Goal: Book appointment/travel/reservation

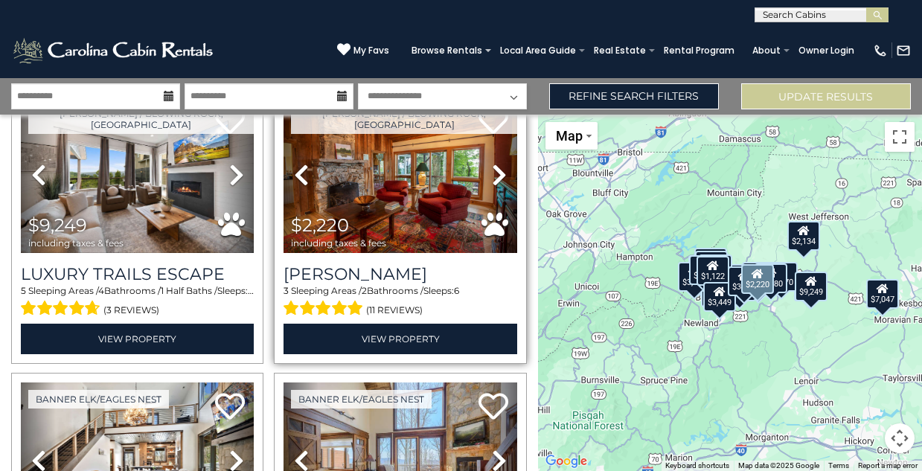
scroll to position [82, 0]
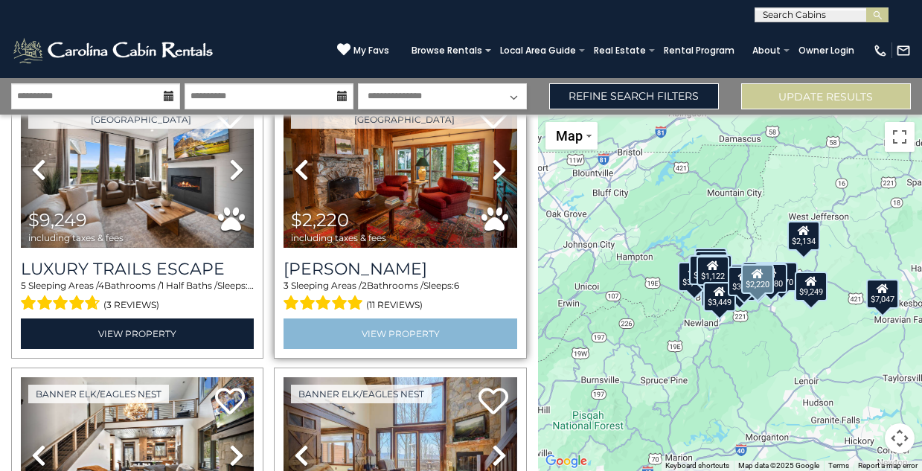
click at [392, 329] on link "View Property" at bounding box center [400, 334] width 233 height 31
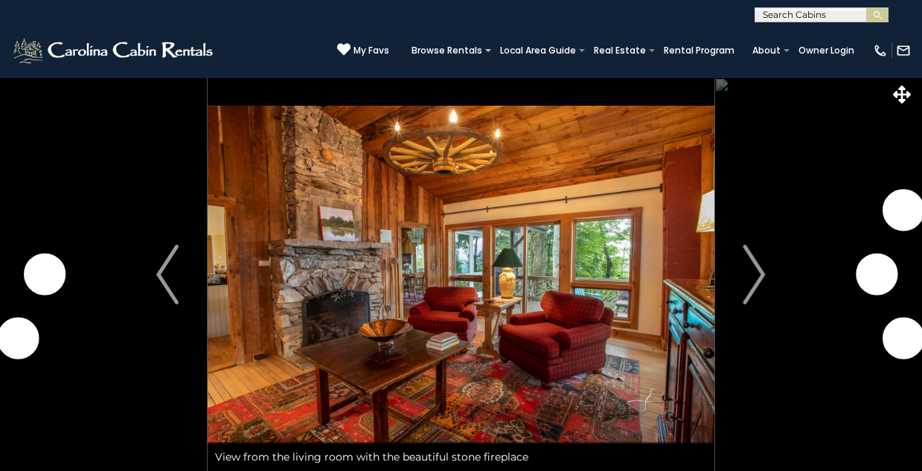
click at [758, 276] on img "Next" at bounding box center [755, 275] width 22 height 60
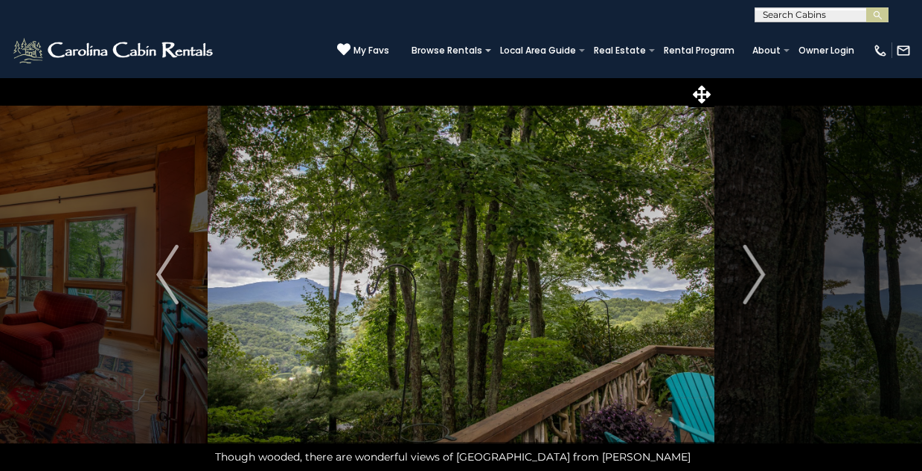
click at [758, 276] on img "Next" at bounding box center [755, 275] width 22 height 60
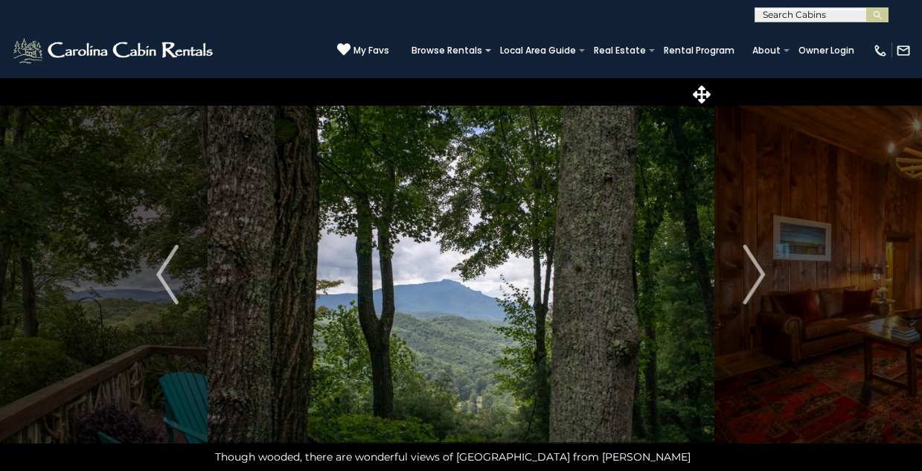
click at [758, 276] on img "Next" at bounding box center [755, 275] width 22 height 60
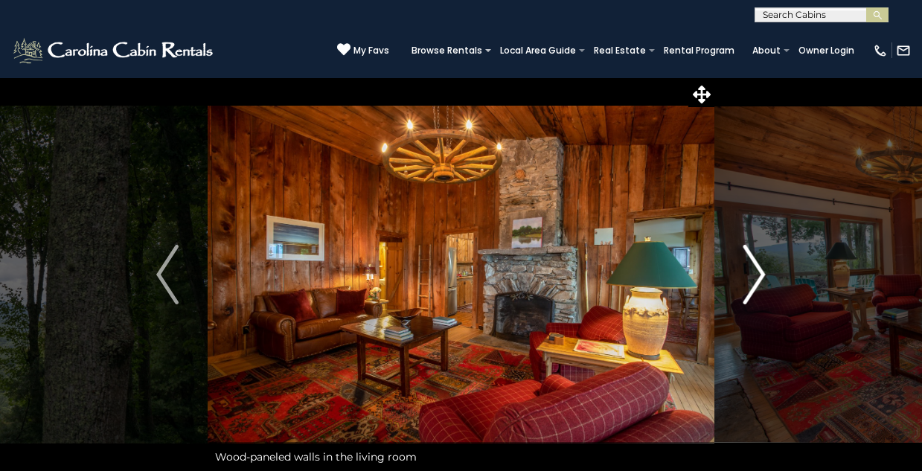
click at [758, 275] on img "Next" at bounding box center [755, 275] width 22 height 60
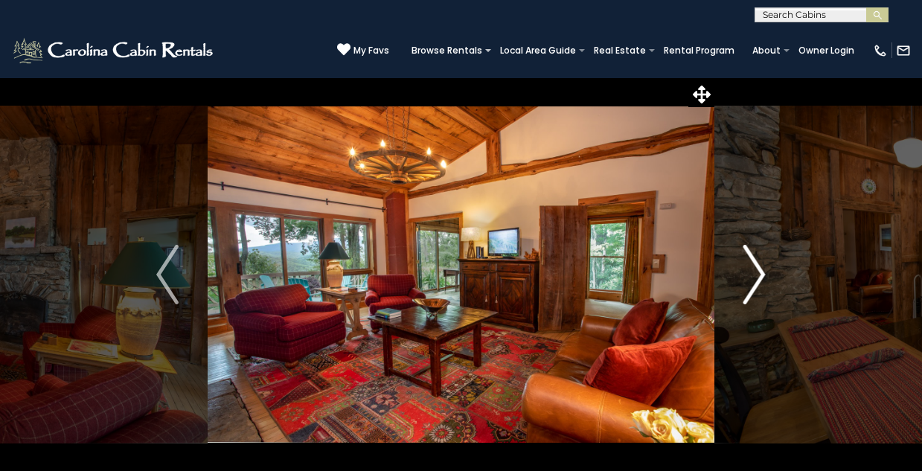
click at [758, 275] on img "Next" at bounding box center [755, 275] width 22 height 60
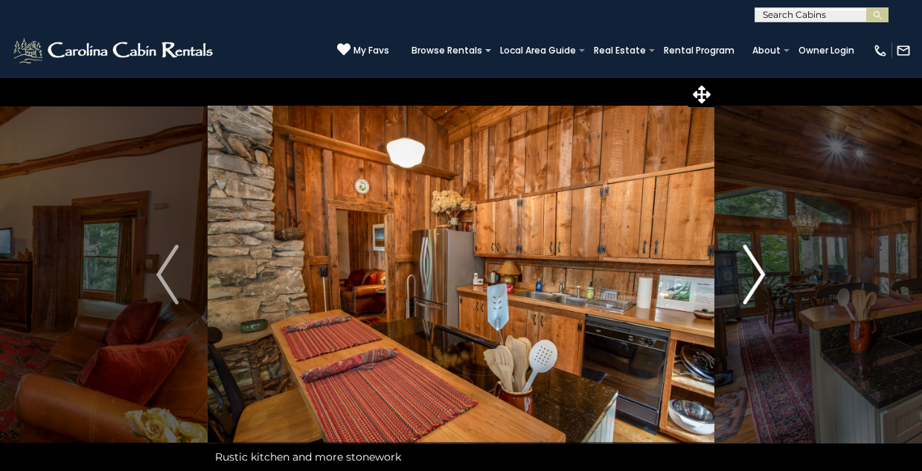
click at [758, 275] on img "Next" at bounding box center [755, 275] width 22 height 60
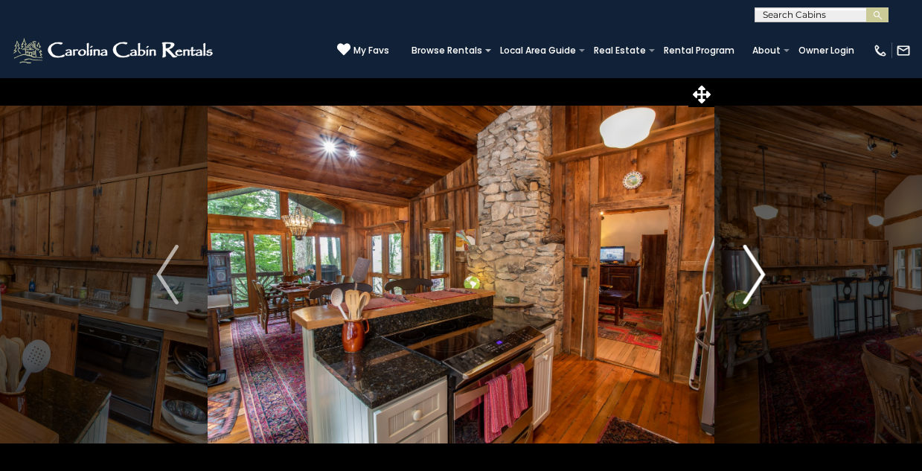
click at [758, 275] on img "Next" at bounding box center [755, 275] width 22 height 60
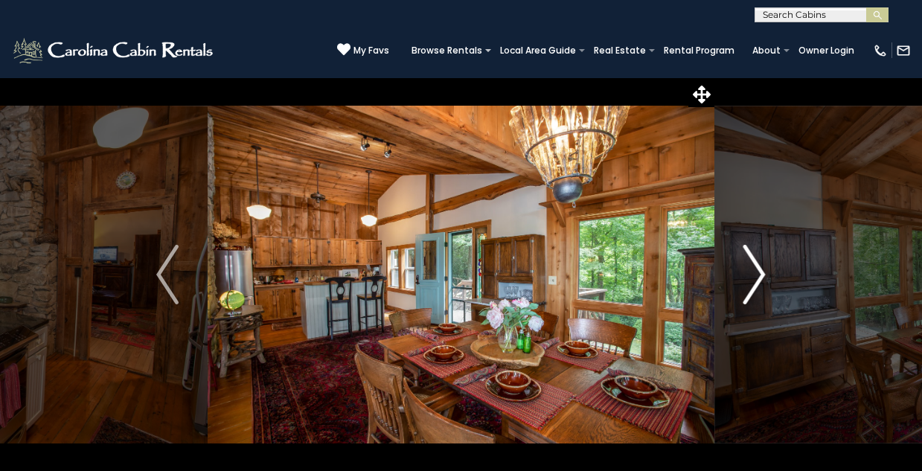
click at [758, 275] on img "Next" at bounding box center [755, 275] width 22 height 60
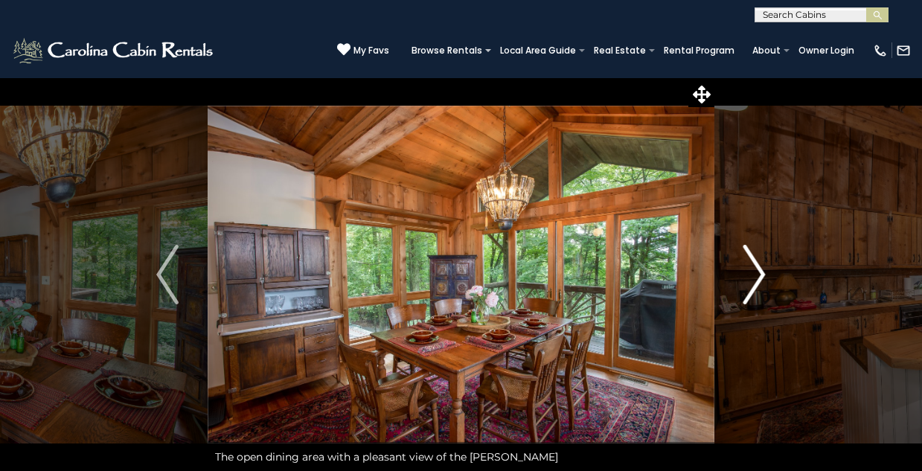
click at [758, 275] on img "Next" at bounding box center [755, 275] width 22 height 60
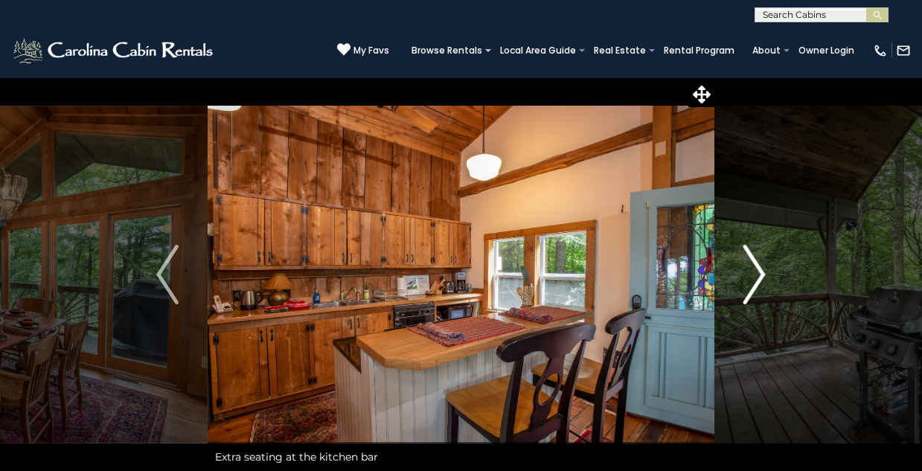
click at [758, 275] on img "Next" at bounding box center [755, 275] width 22 height 60
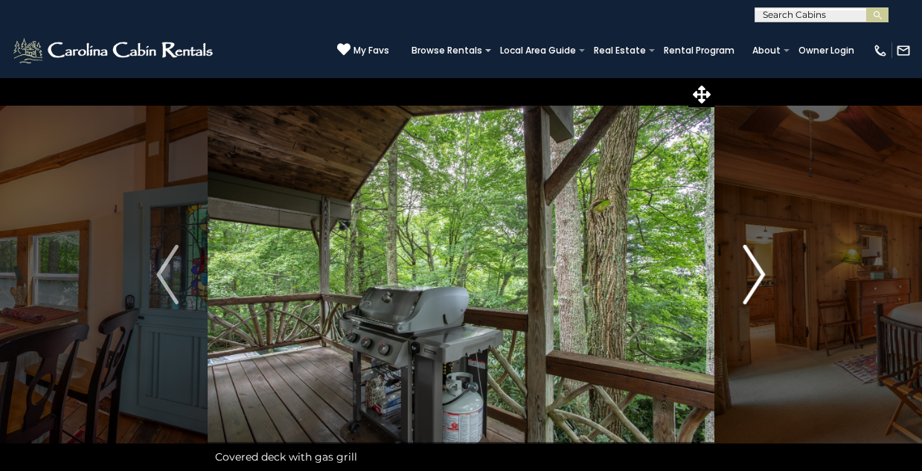
click at [758, 275] on img "Next" at bounding box center [755, 275] width 22 height 60
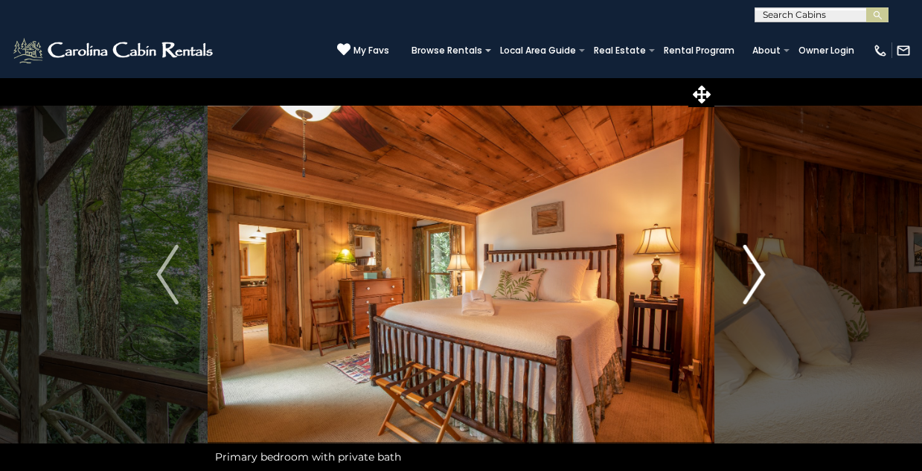
click at [758, 275] on img "Next" at bounding box center [755, 275] width 22 height 60
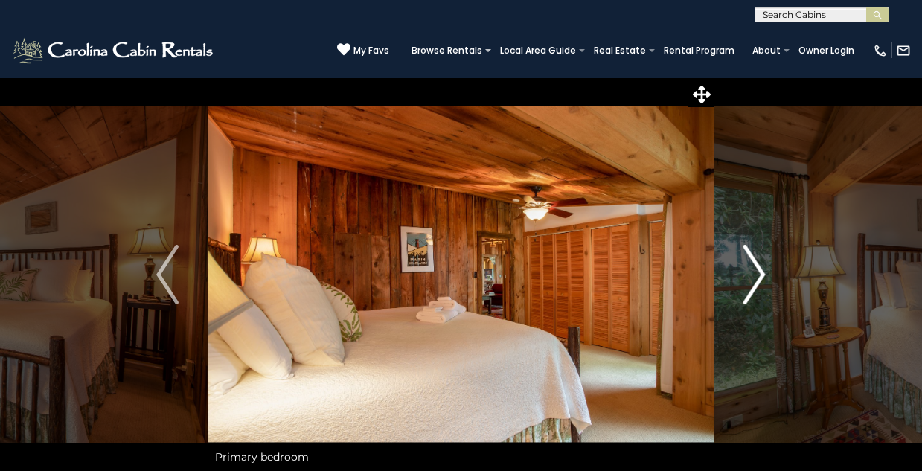
click at [758, 275] on img "Next" at bounding box center [755, 275] width 22 height 60
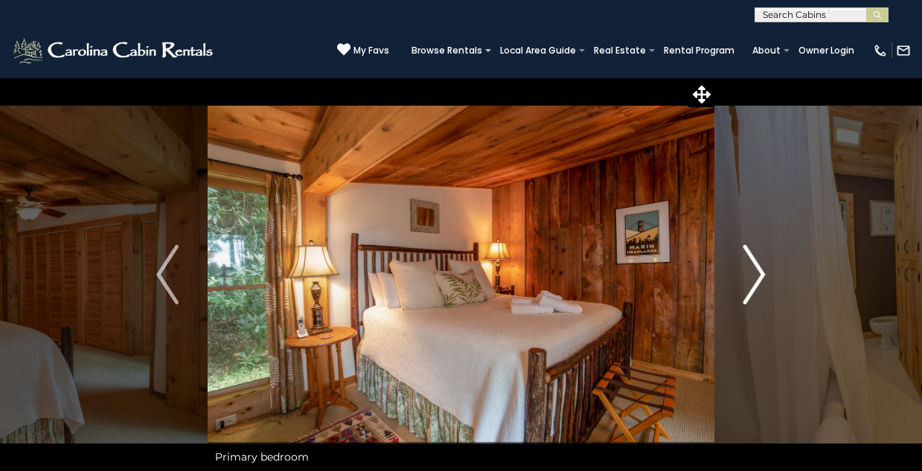
click at [757, 275] on img "Next" at bounding box center [755, 275] width 22 height 60
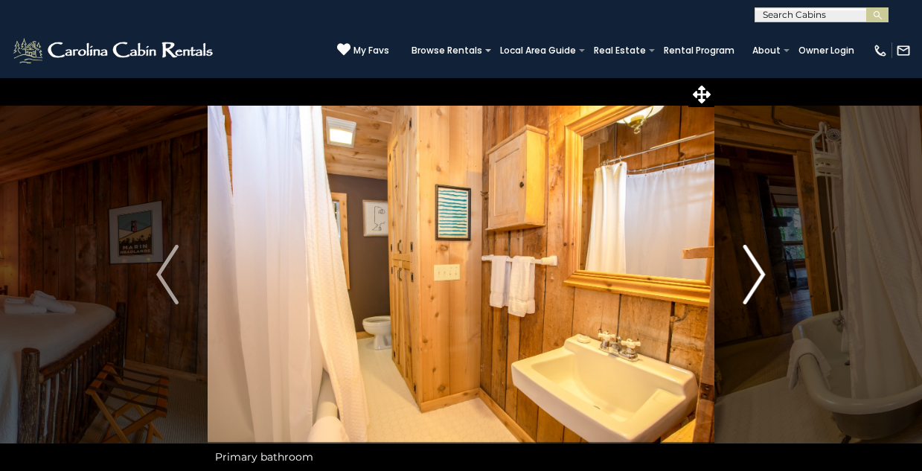
click at [757, 275] on img "Next" at bounding box center [755, 275] width 22 height 60
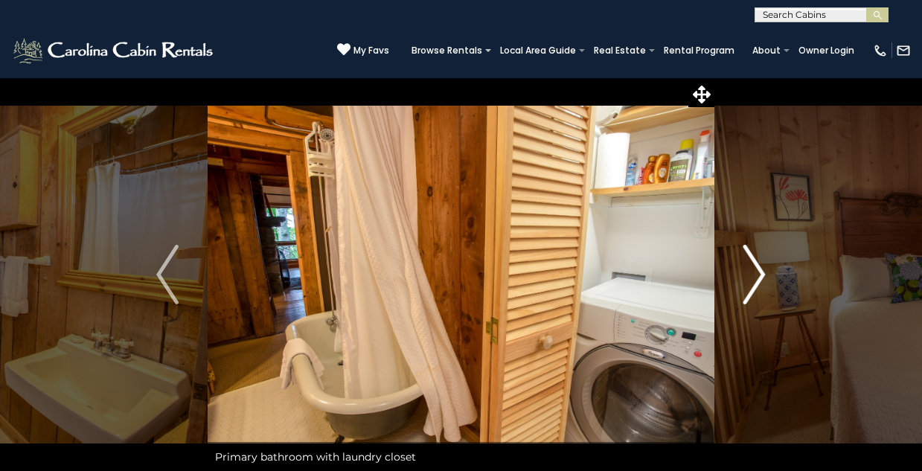
click at [754, 278] on img "Next" at bounding box center [755, 275] width 22 height 60
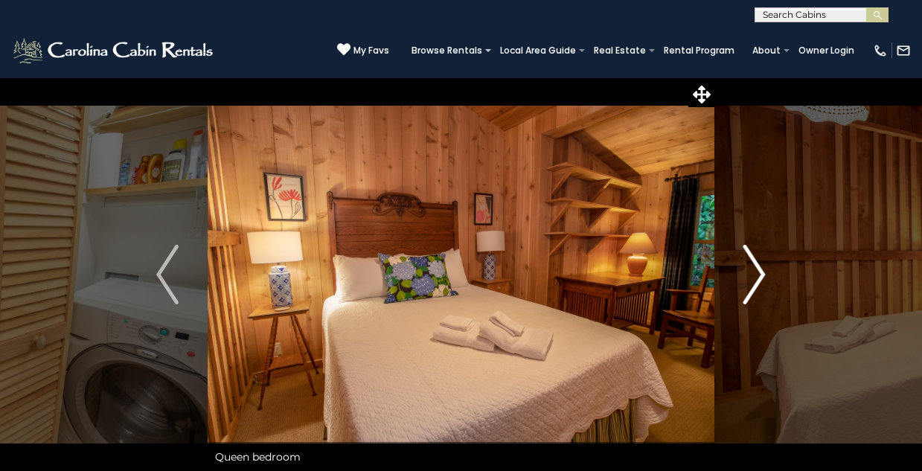
click at [759, 275] on img "Next" at bounding box center [755, 275] width 22 height 60
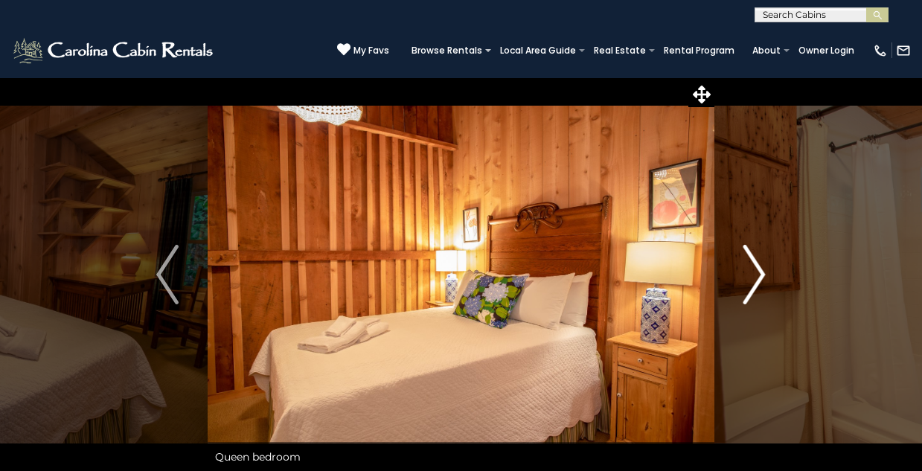
click at [759, 275] on img "Next" at bounding box center [755, 275] width 22 height 60
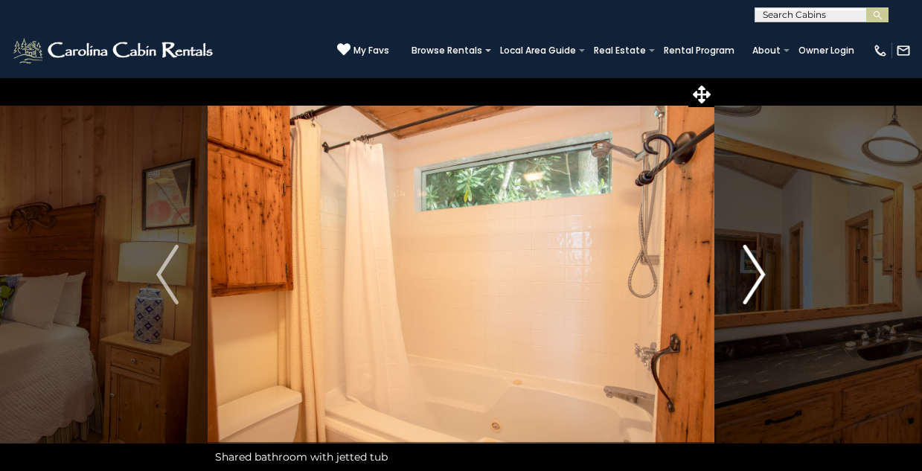
click at [759, 275] on img "Next" at bounding box center [755, 275] width 22 height 60
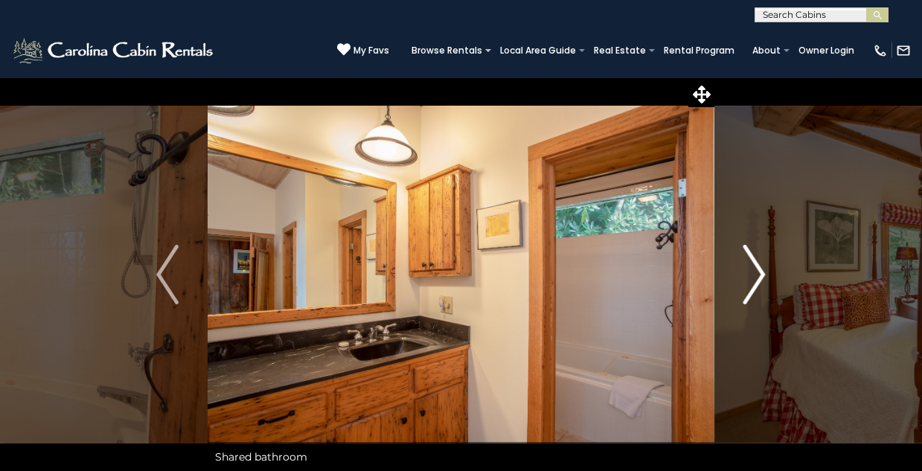
click at [759, 275] on img "Next" at bounding box center [755, 275] width 22 height 60
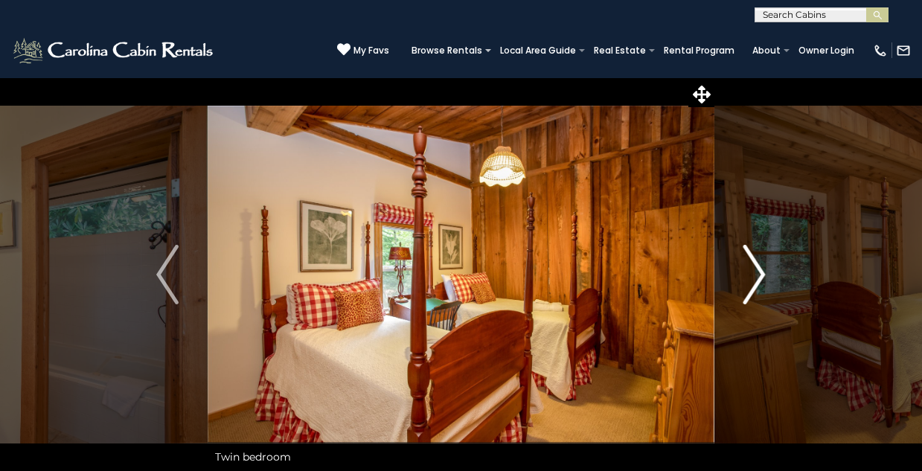
click at [759, 275] on img "Next" at bounding box center [755, 275] width 22 height 60
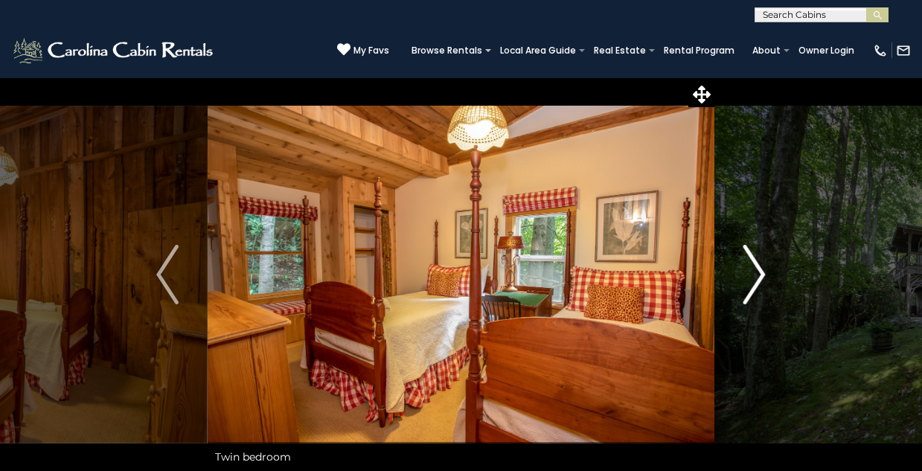
click at [758, 275] on img "Next" at bounding box center [755, 275] width 22 height 60
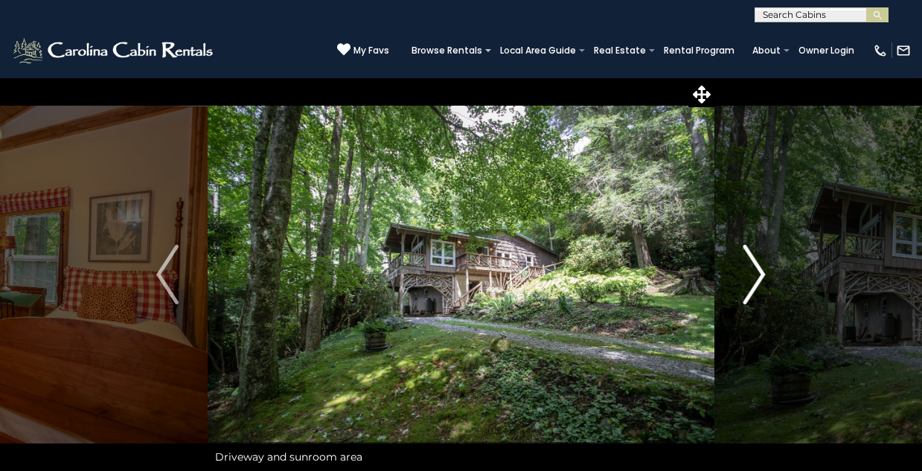
click at [759, 272] on img "Next" at bounding box center [755, 275] width 22 height 60
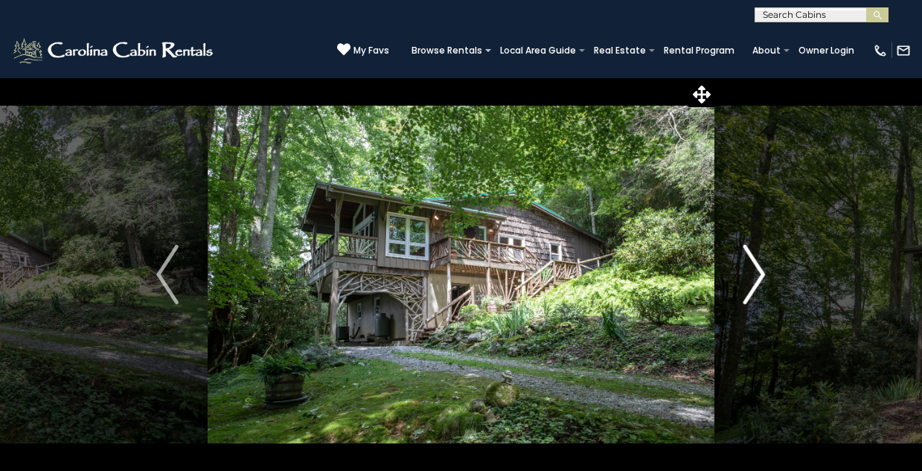
click at [759, 272] on img "Next" at bounding box center [755, 275] width 22 height 60
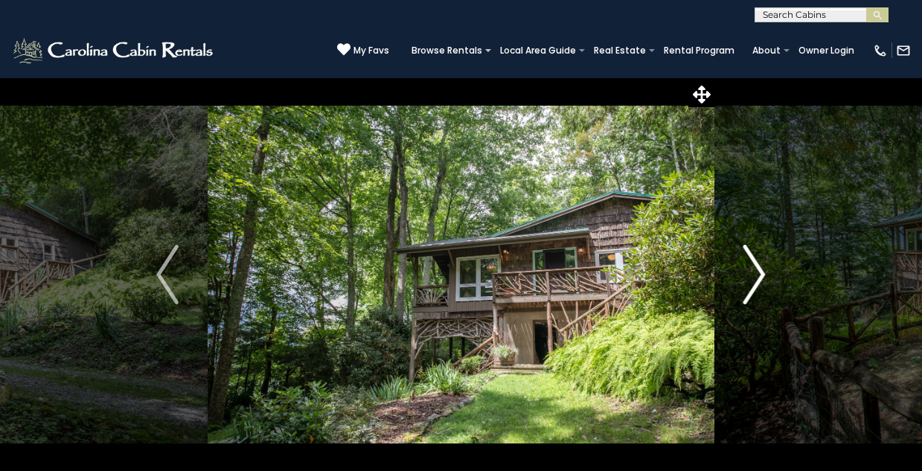
click at [759, 272] on img "Next" at bounding box center [755, 275] width 22 height 60
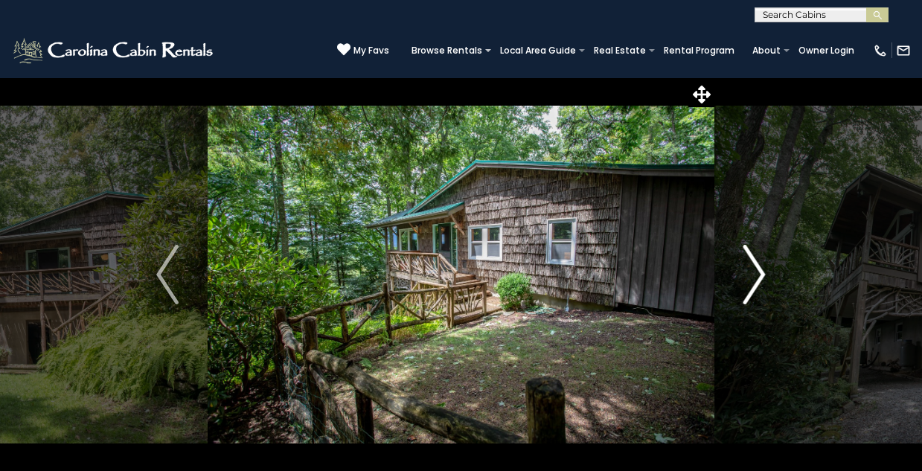
click at [759, 272] on img "Next" at bounding box center [755, 275] width 22 height 60
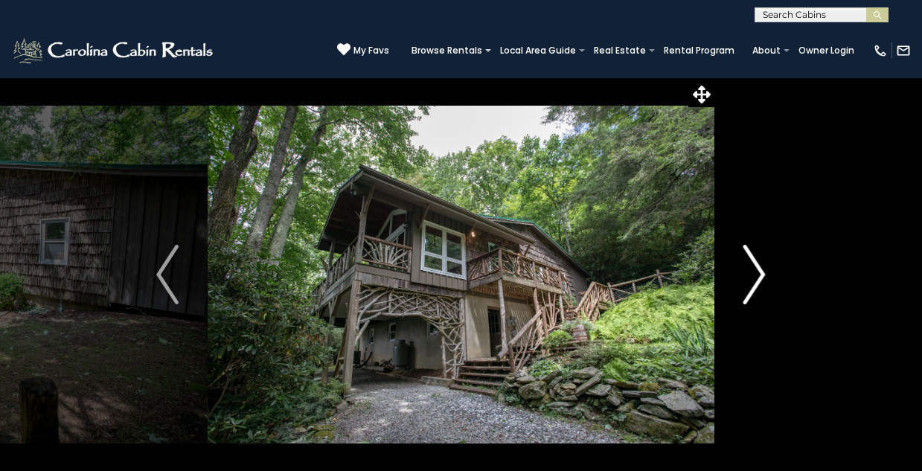
click at [759, 272] on img "Next" at bounding box center [755, 275] width 22 height 60
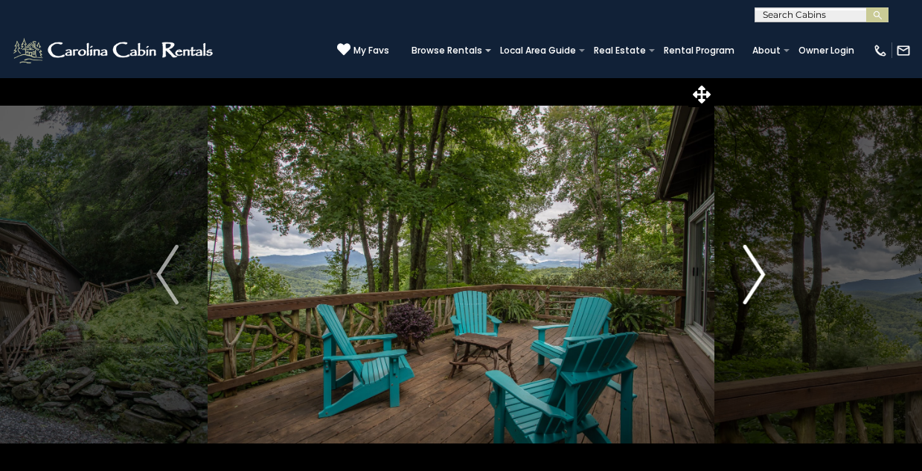
click at [759, 272] on img "Next" at bounding box center [755, 275] width 22 height 60
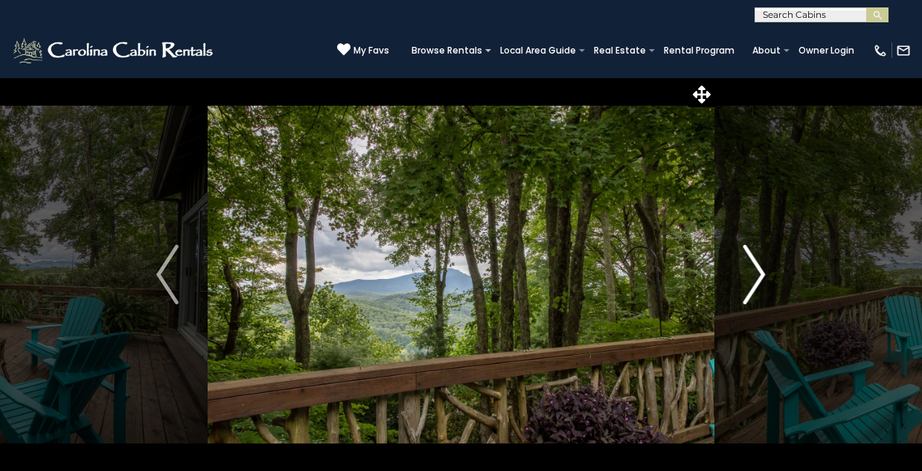
click at [759, 272] on img "Next" at bounding box center [755, 275] width 22 height 60
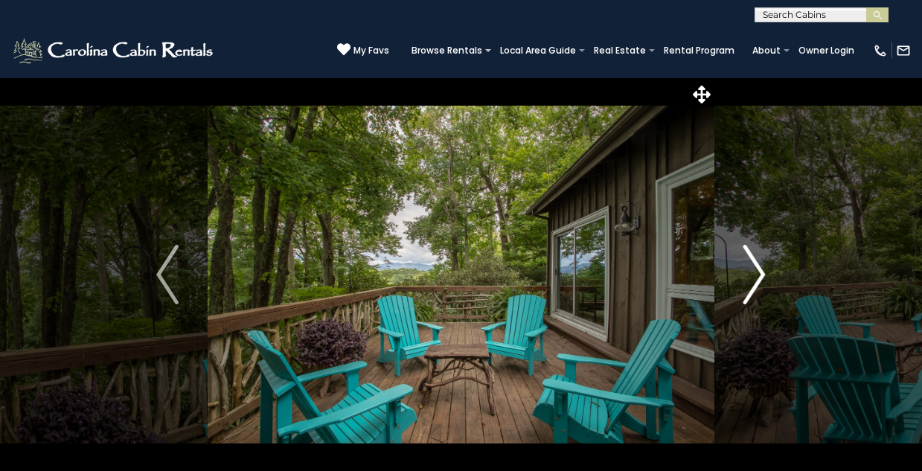
click at [759, 272] on img "Next" at bounding box center [755, 275] width 22 height 60
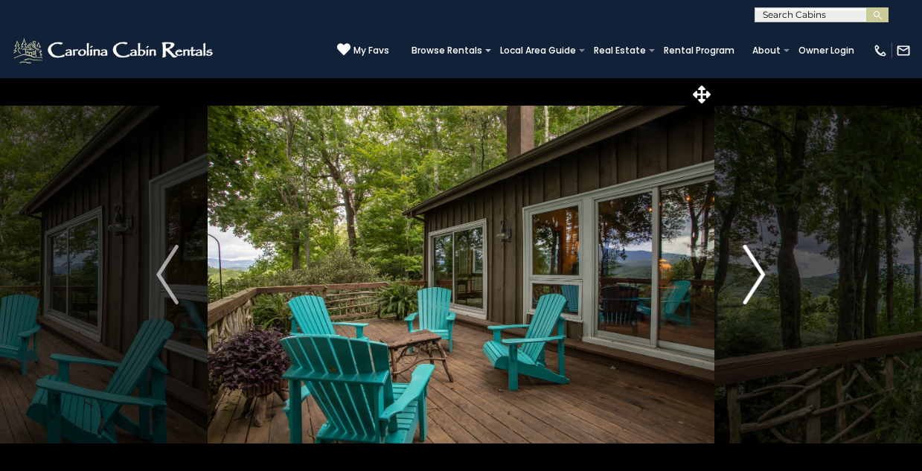
click at [759, 272] on img "Next" at bounding box center [755, 275] width 22 height 60
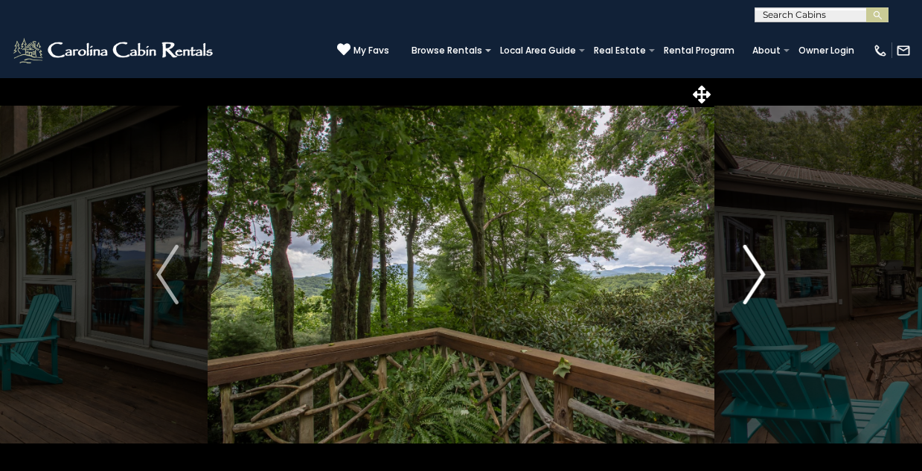
click at [759, 272] on img "Next" at bounding box center [755, 275] width 22 height 60
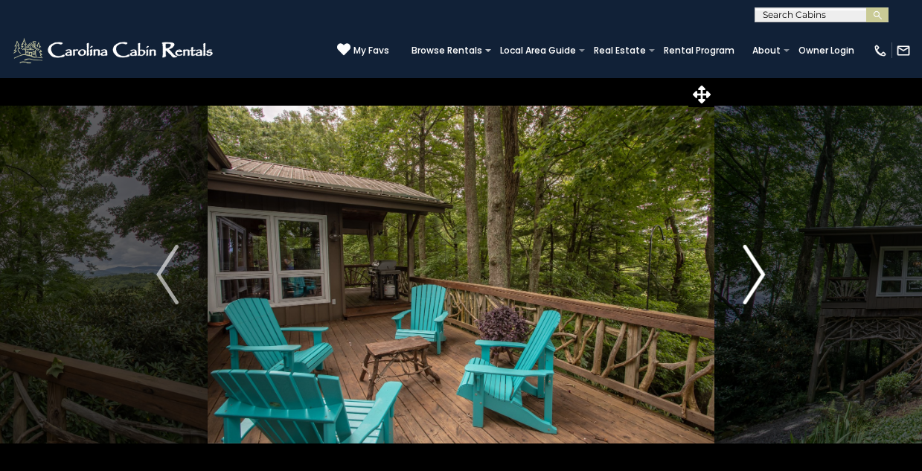
click at [759, 272] on img "Next" at bounding box center [755, 275] width 22 height 60
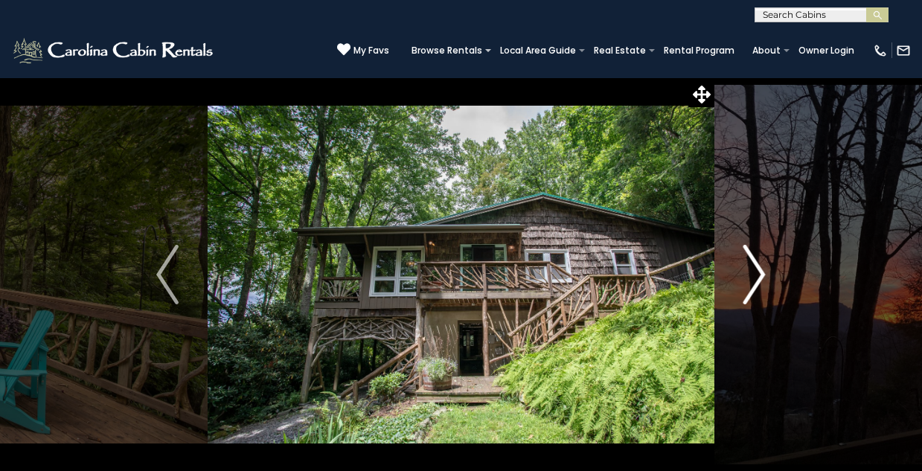
click at [759, 272] on img "Next" at bounding box center [755, 275] width 22 height 60
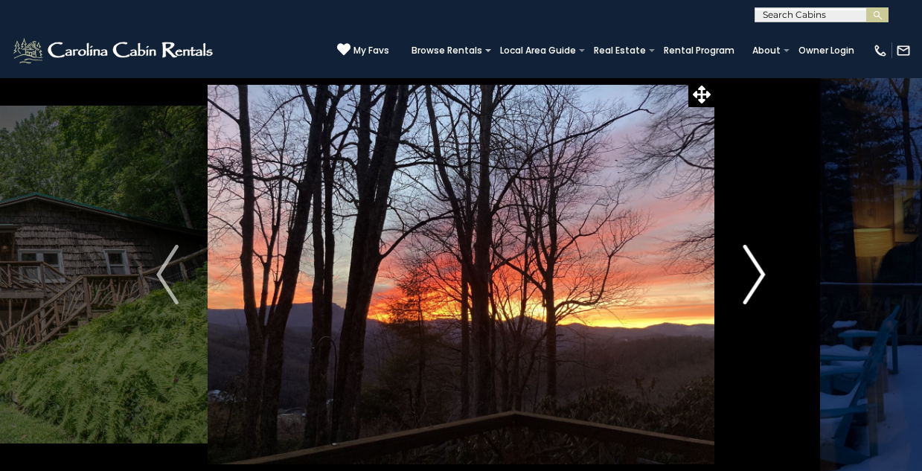
click at [759, 272] on img "Next" at bounding box center [755, 275] width 22 height 60
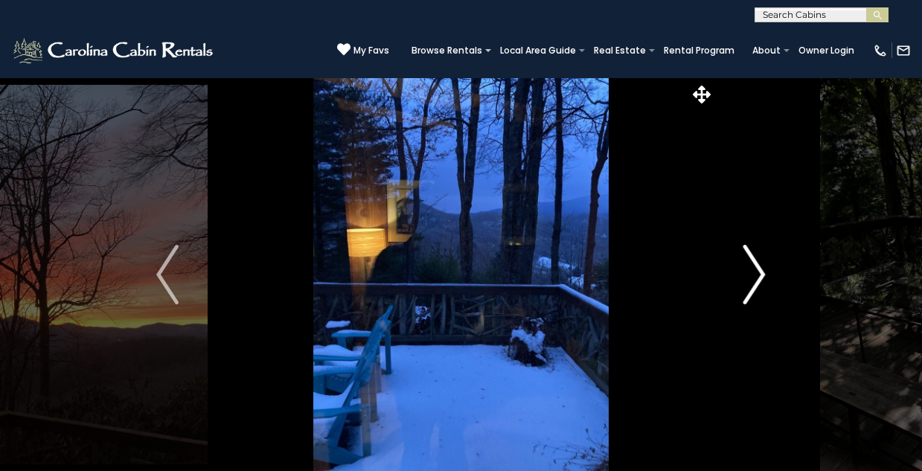
click at [759, 272] on img "Next" at bounding box center [755, 275] width 22 height 60
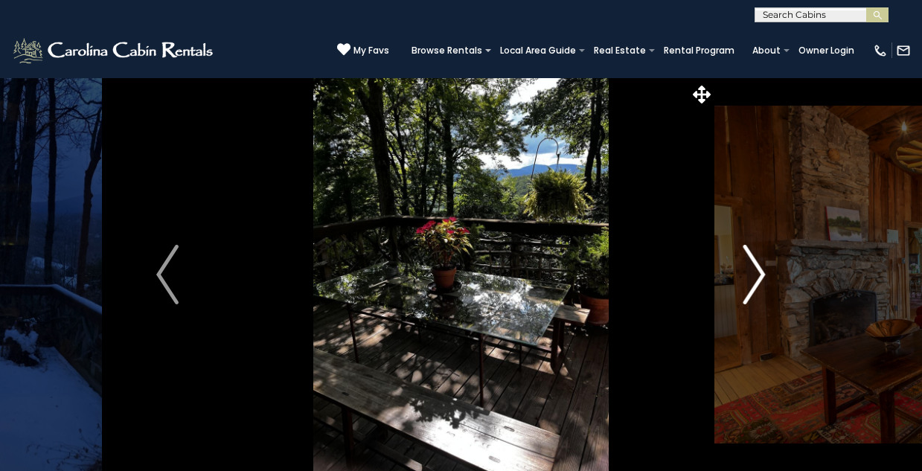
click at [759, 272] on img "Next" at bounding box center [755, 275] width 22 height 60
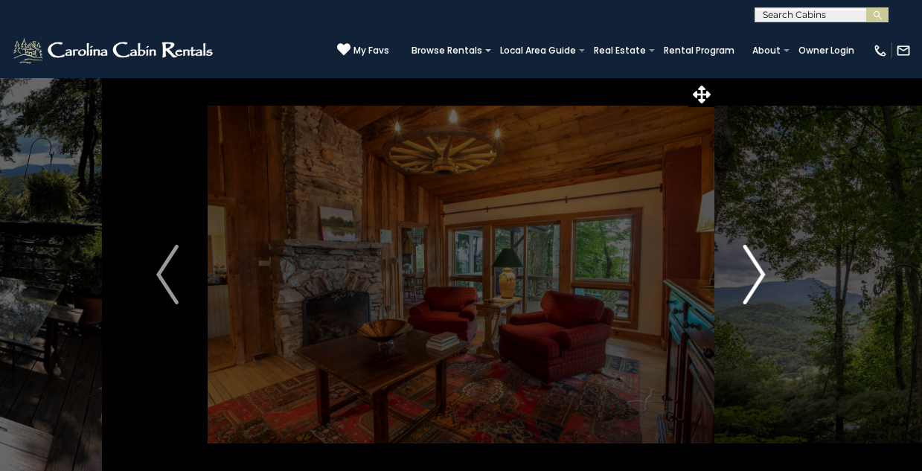
click at [759, 272] on img "Next" at bounding box center [755, 275] width 22 height 60
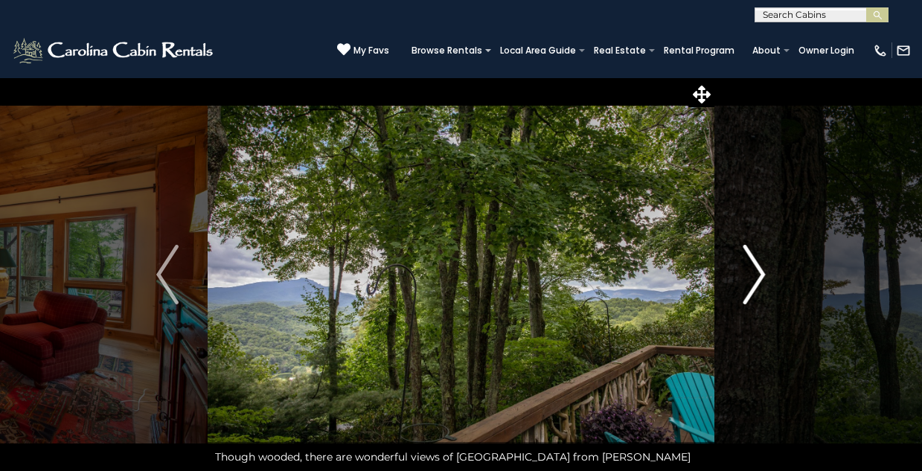
click at [758, 270] on img "Next" at bounding box center [755, 275] width 22 height 60
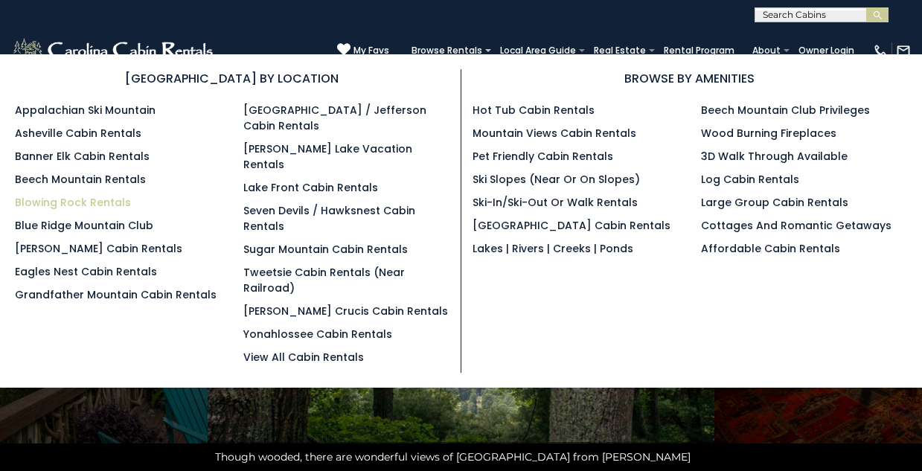
click at [106, 203] on link "Blowing Rock Rentals" at bounding box center [73, 202] width 116 height 15
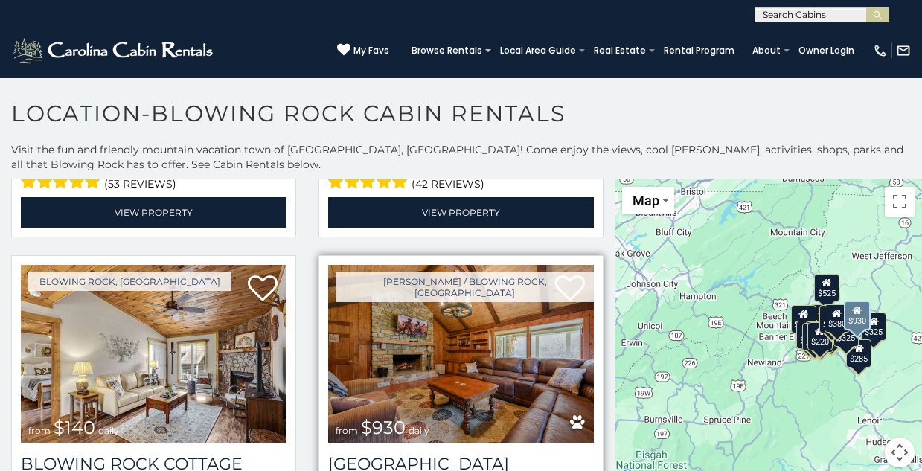
scroll to position [2186, 0]
